Goal: Task Accomplishment & Management: Manage account settings

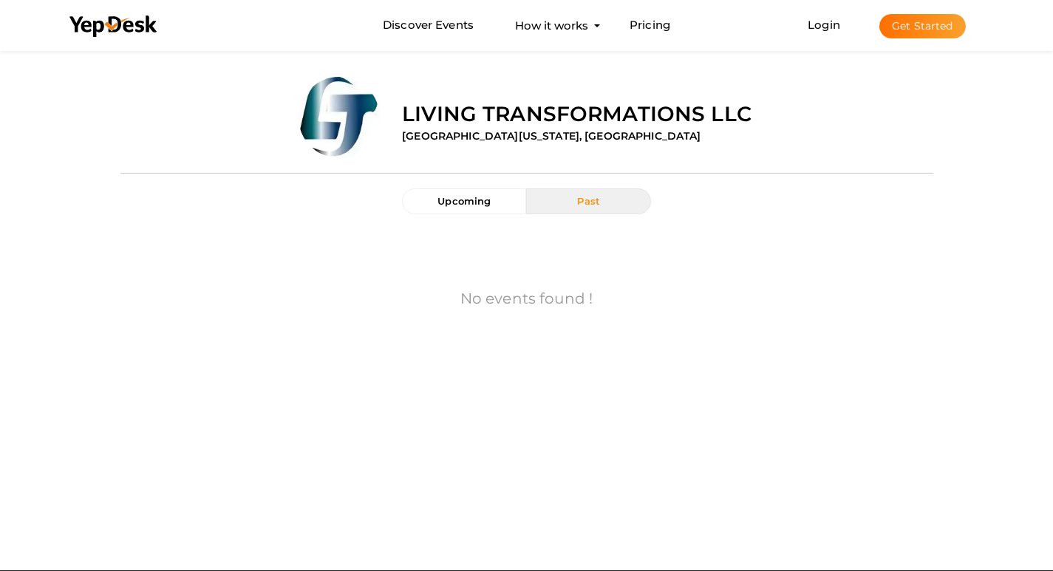
click at [523, 42] on li "Discover Events How it works Powerful Registration / Ticketing Start selling yo…" at bounding box center [526, 26] width 937 height 50
click at [820, 31] on link "Login" at bounding box center [824, 25] width 33 height 14
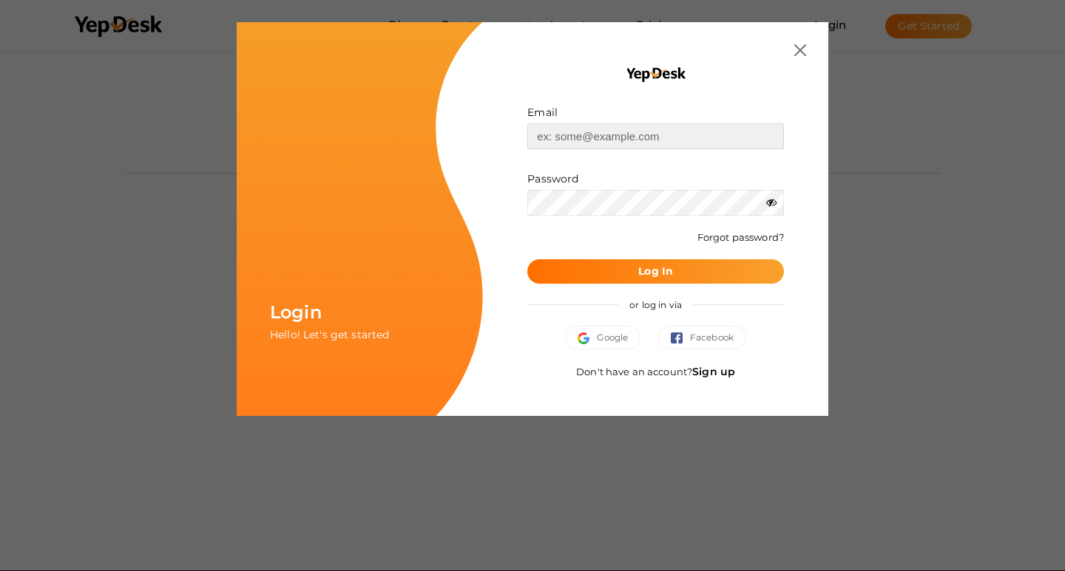
click at [595, 135] on input "text" at bounding box center [655, 136] width 257 height 26
type input "[EMAIL_ADDRESS][DOMAIN_NAME]"
click at [676, 266] on button "Log In" at bounding box center [655, 271] width 257 height 24
click at [668, 272] on b "Log In" at bounding box center [655, 271] width 35 height 13
click at [581, 132] on input "[EMAIL_ADDRESS][DOMAIN_NAME]" at bounding box center [655, 136] width 257 height 26
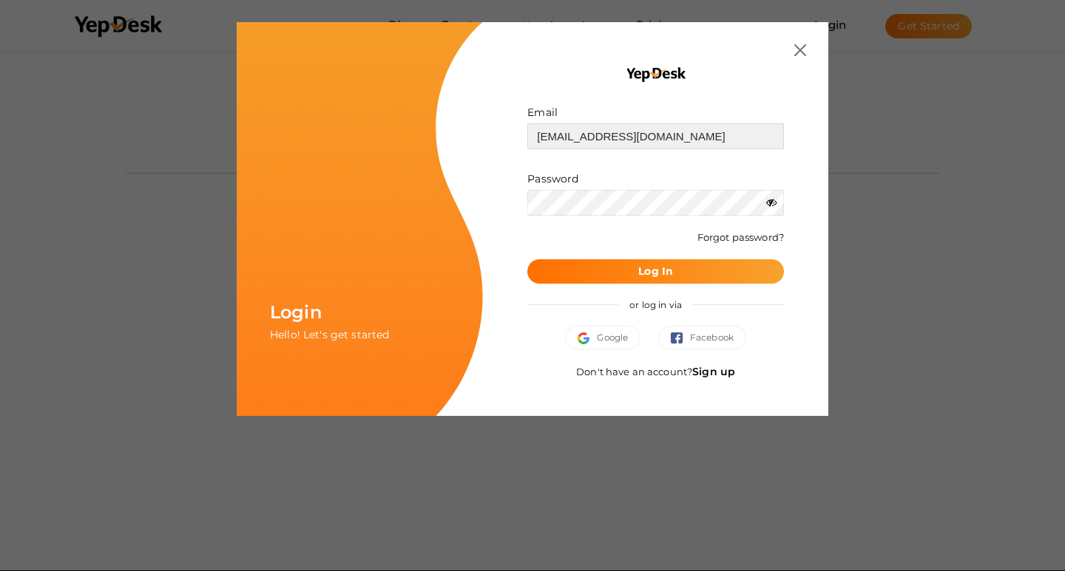
click at [581, 132] on input "[EMAIL_ADDRESS][DOMAIN_NAME]" at bounding box center [655, 136] width 257 height 26
paste input "[EMAIL_ADDRESS][DOMAIN_NAME]"
type input "[EMAIL_ADDRESS][DOMAIN_NAME]"
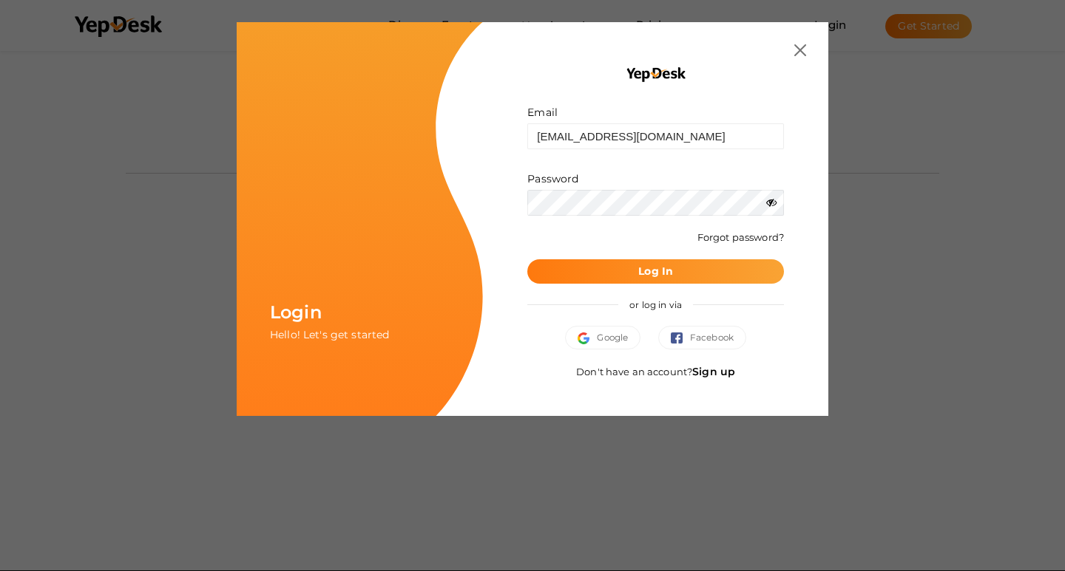
click at [647, 269] on b "Log In" at bounding box center [655, 271] width 35 height 13
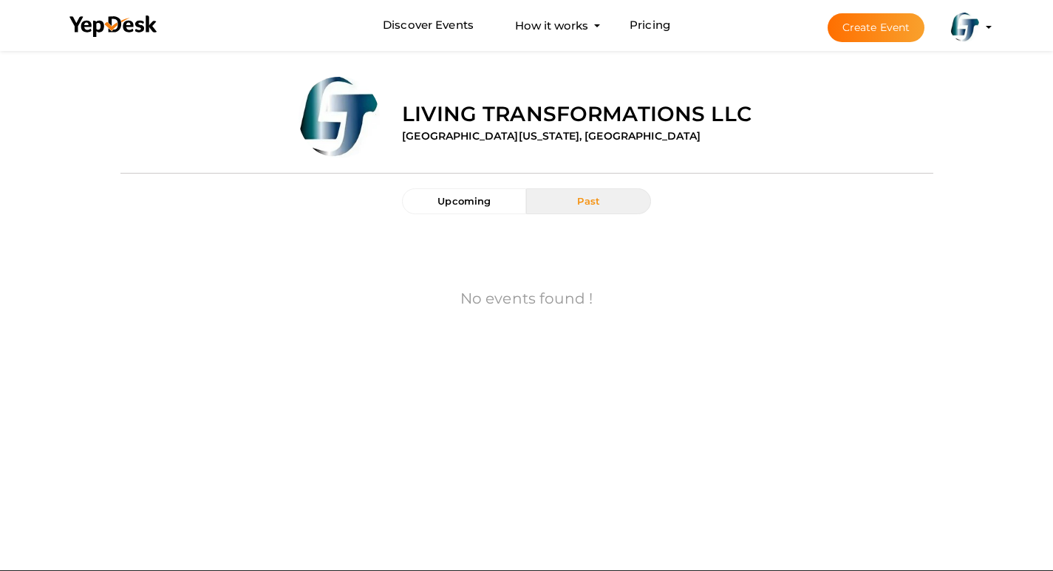
click at [968, 35] on img at bounding box center [966, 28] width 30 height 30
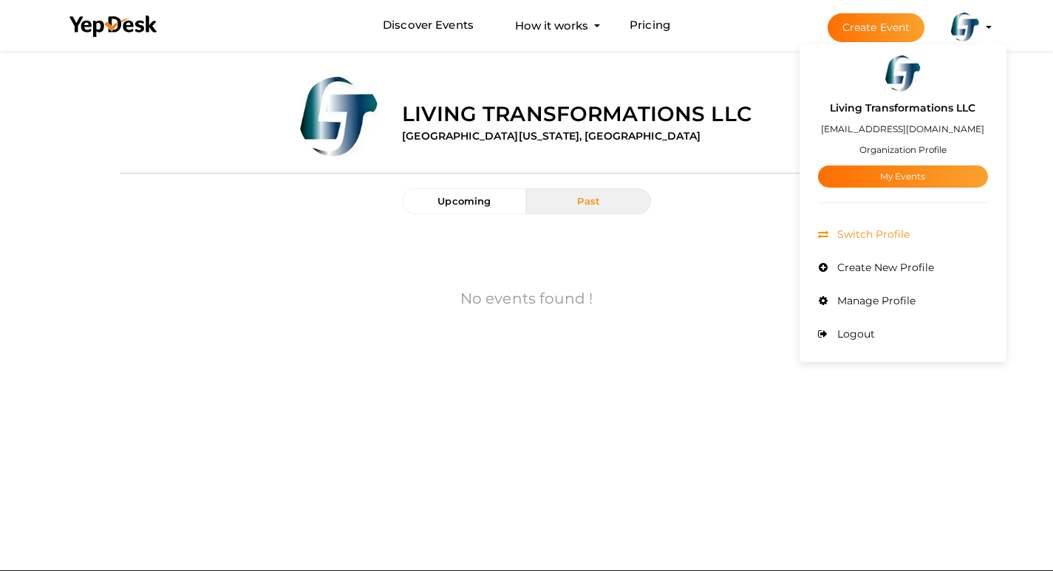
click at [869, 230] on span "Switch Profile" at bounding box center [872, 234] width 76 height 13
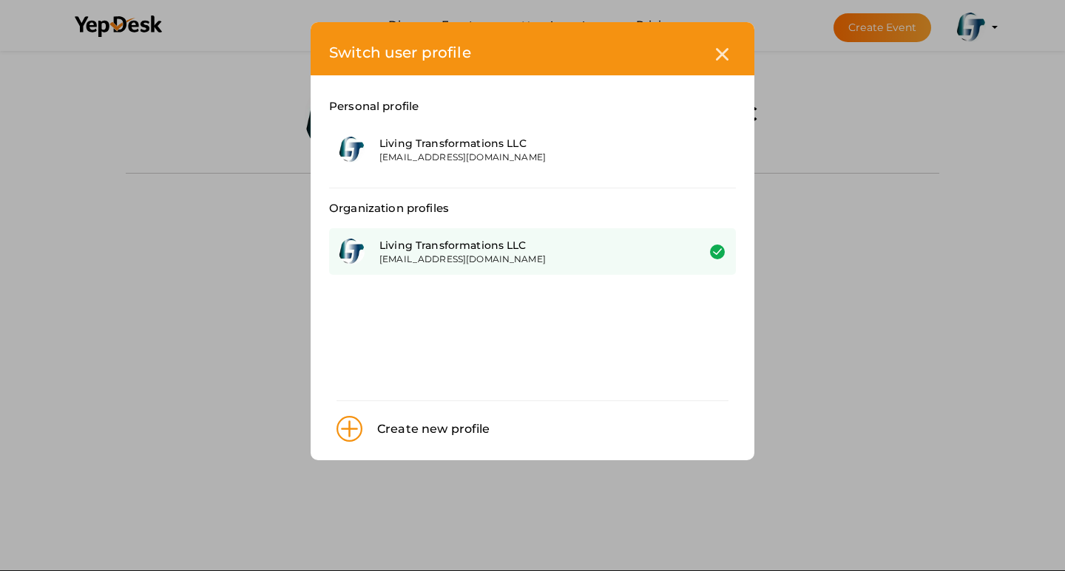
click at [487, 253] on div "[EMAIL_ADDRESS][DOMAIN_NAME]" at bounding box center [526, 259] width 295 height 13
click at [435, 255] on div "[EMAIL_ADDRESS][DOMAIN_NAME]" at bounding box center [526, 259] width 295 height 13
click at [422, 248] on div "Living Transformations LLC" at bounding box center [526, 245] width 295 height 15
click at [724, 57] on icon at bounding box center [722, 54] width 13 height 13
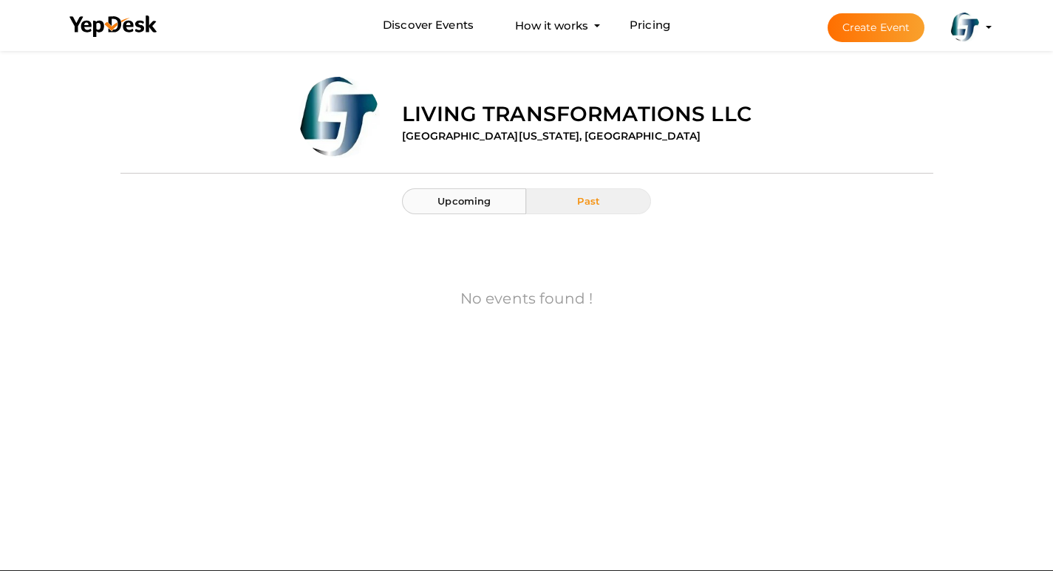
click at [464, 200] on span "Upcoming" at bounding box center [464, 201] width 53 height 12
click at [970, 37] on img at bounding box center [966, 28] width 30 height 30
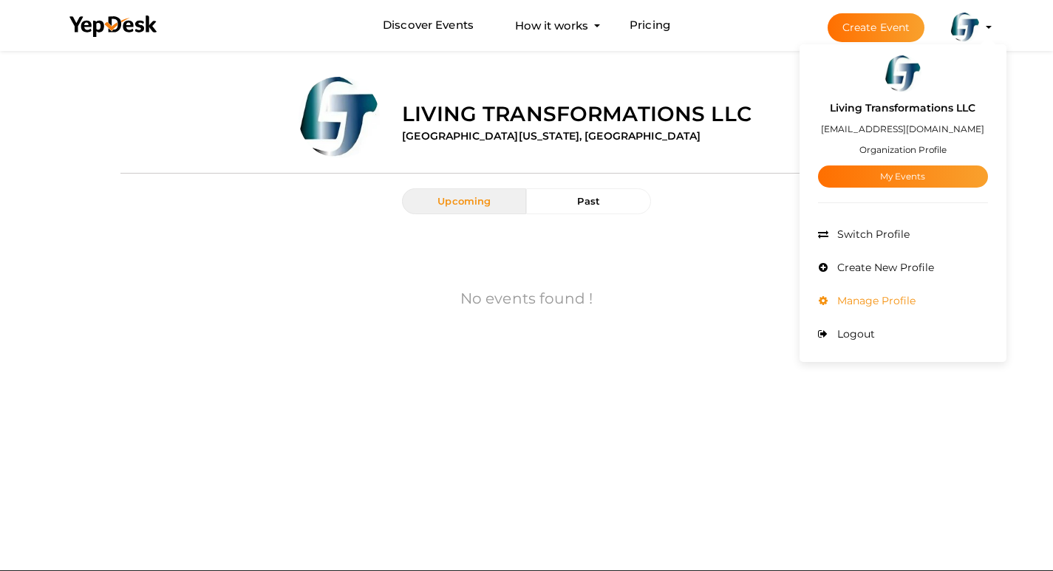
click at [860, 300] on span "Manage Profile" at bounding box center [875, 300] width 82 height 13
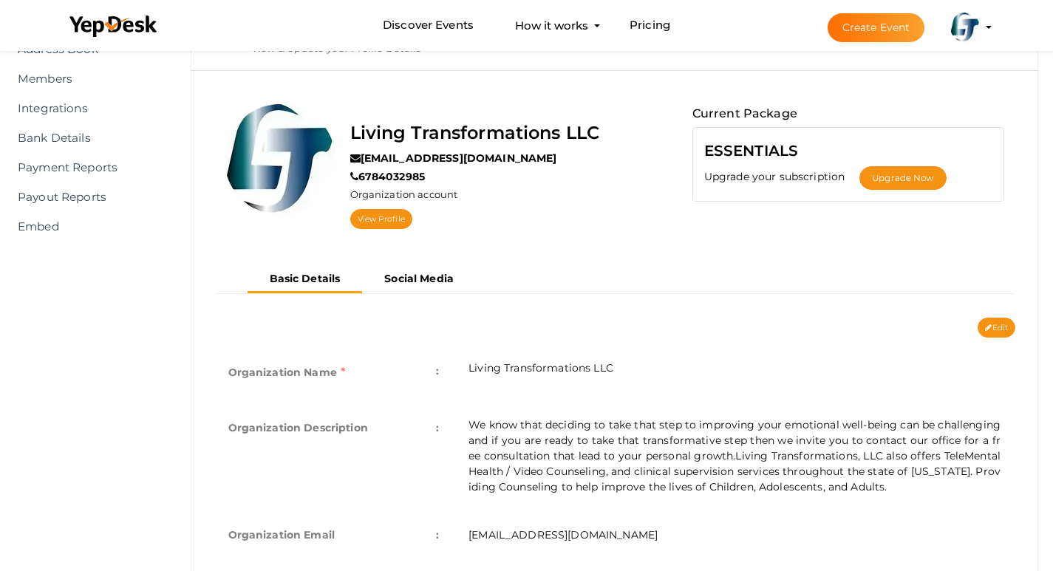
scroll to position [74, 0]
